Goal: Go to known website: Access a specific website the user already knows

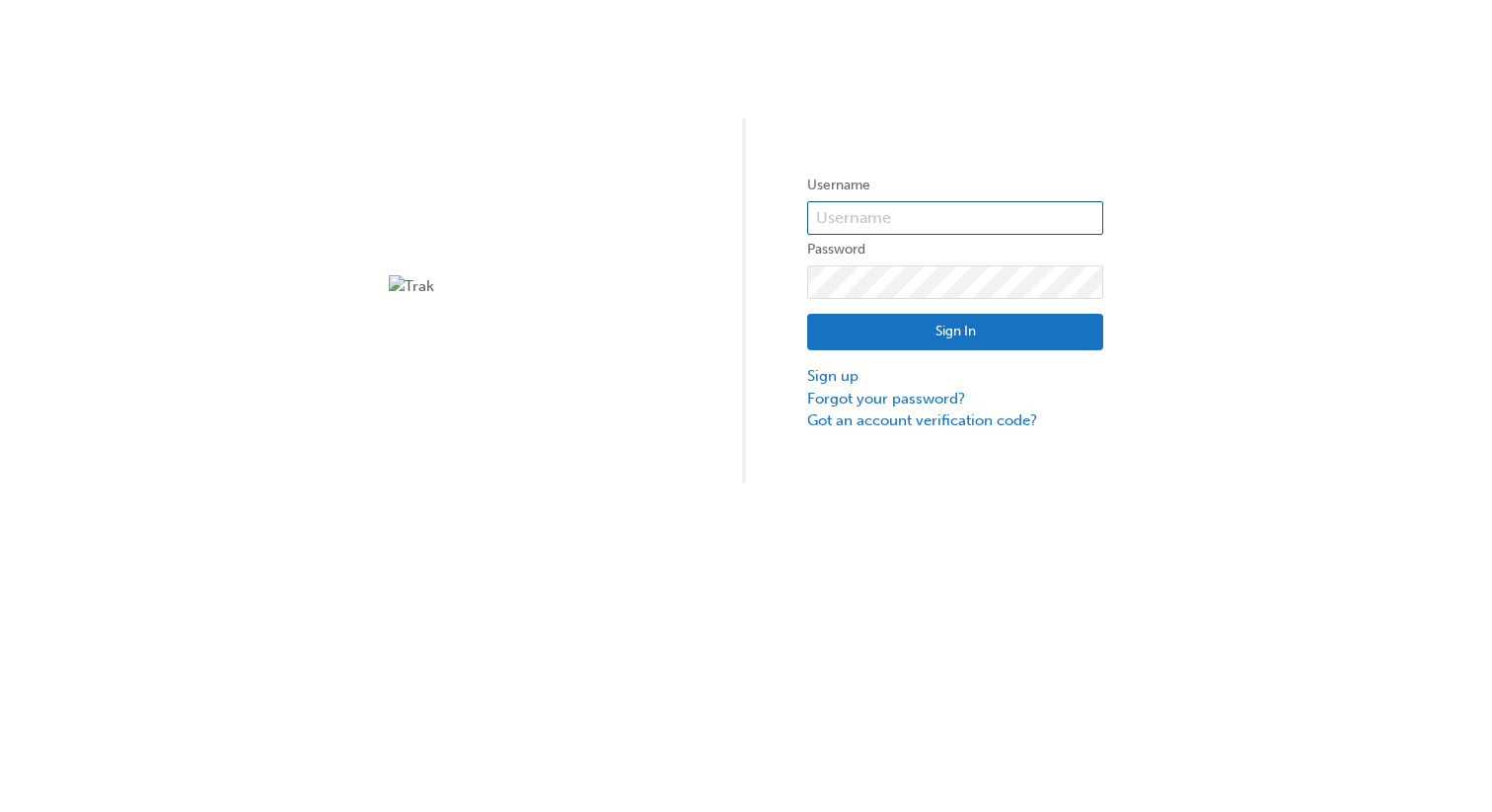
click at [836, 228] on input "text" at bounding box center [955, 218] width 296 height 34
type input "bf.rocio.jabardo"
click button "Sign In" at bounding box center [955, 333] width 296 height 38
